Goal: Check status

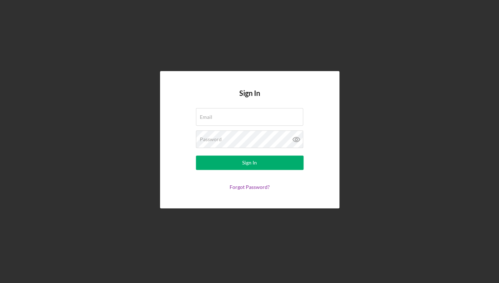
type input "[PERSON_NAME][EMAIL_ADDRESS][DOMAIN_NAME]"
click at [175, 197] on div "Sign In Email [PERSON_NAME][EMAIL_ADDRESS][DOMAIN_NAME] Password Sign In Forgot…" at bounding box center [249, 139] width 179 height 137
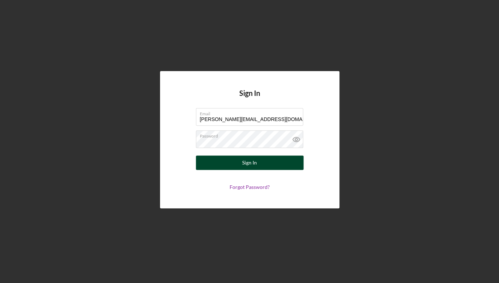
click at [226, 167] on button "Sign In" at bounding box center [250, 162] width 108 height 14
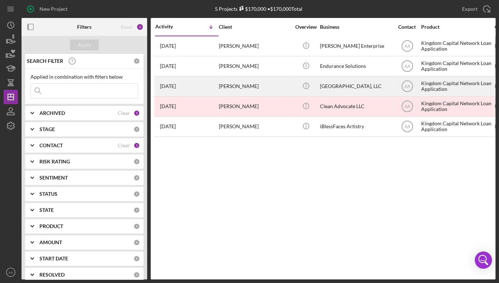
click at [250, 86] on div "[PERSON_NAME]" at bounding box center [255, 86] width 72 height 19
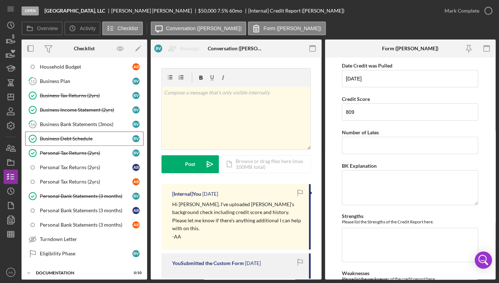
scroll to position [350, 0]
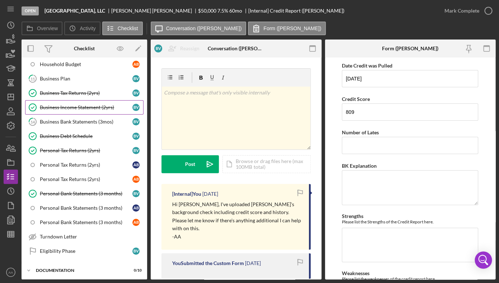
click at [82, 106] on div "Business Income Statement (2yrs)" at bounding box center [86, 107] width 93 height 6
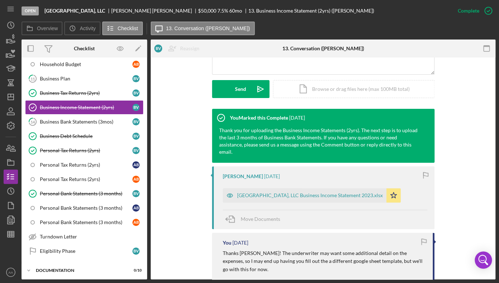
scroll to position [261, 0]
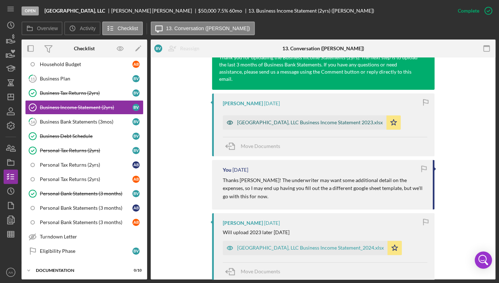
click at [261, 119] on div "[GEOGRAPHIC_DATA], LLC Business Income Statement 2023.xlsx" at bounding box center [310, 122] width 146 height 6
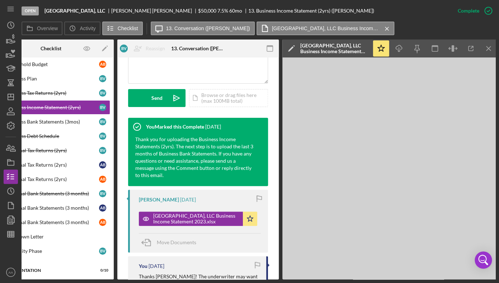
scroll to position [181, 0]
